Goal: Check status: Check status

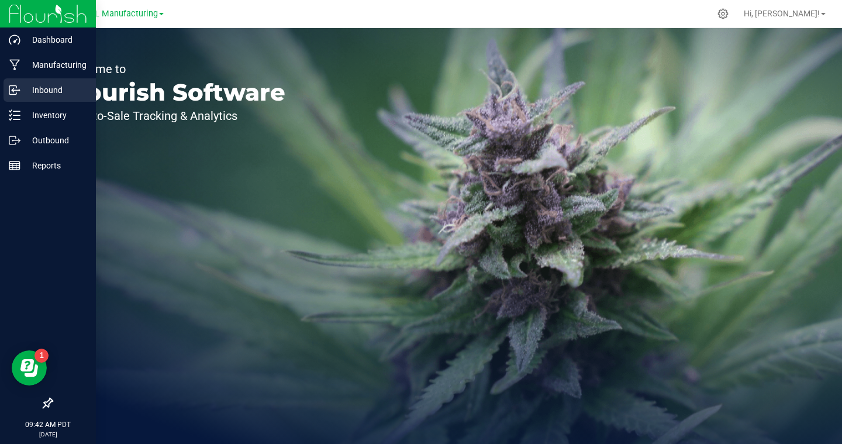
click at [21, 92] on p "Inbound" at bounding box center [55, 90] width 70 height 14
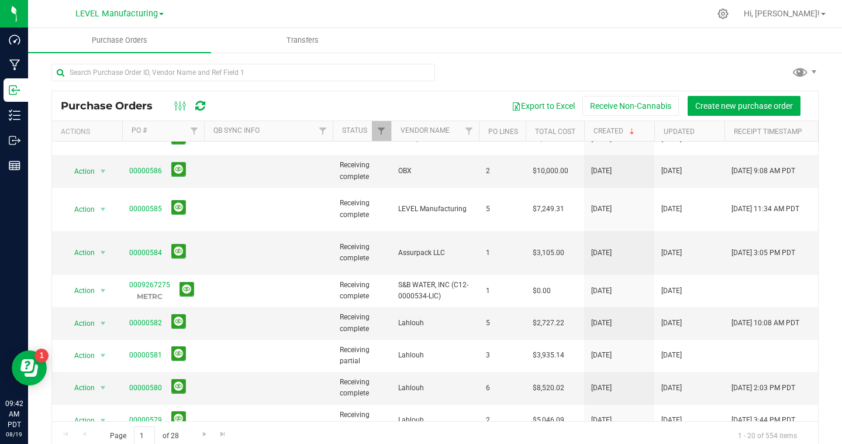
scroll to position [20, 0]
click at [151, 318] on link "00000582" at bounding box center [145, 322] width 33 height 8
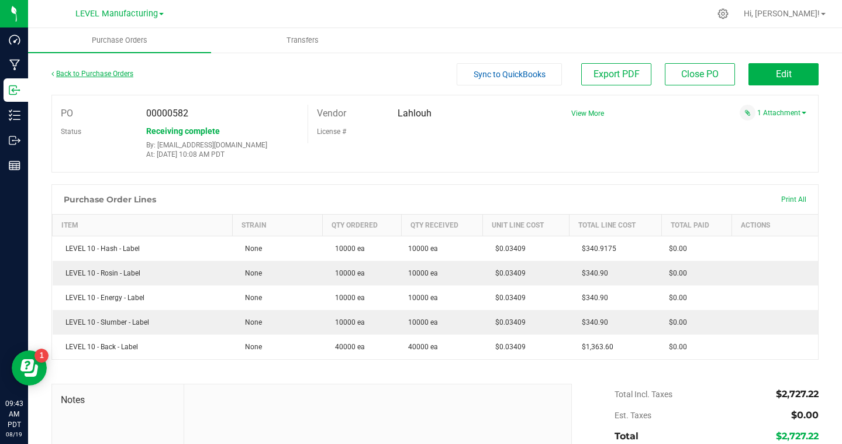
click at [95, 75] on link "Back to Purchase Orders" at bounding box center [92, 74] width 82 height 8
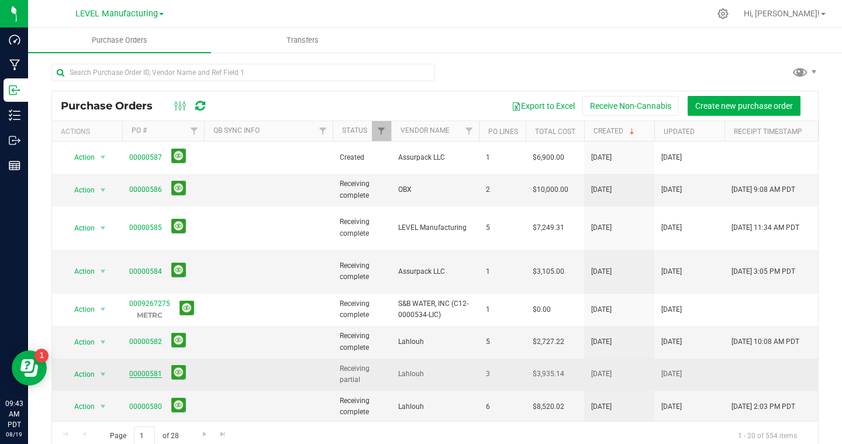
click at [156, 370] on link "00000581" at bounding box center [145, 374] width 33 height 8
